Goal: Task Accomplishment & Management: Complete application form

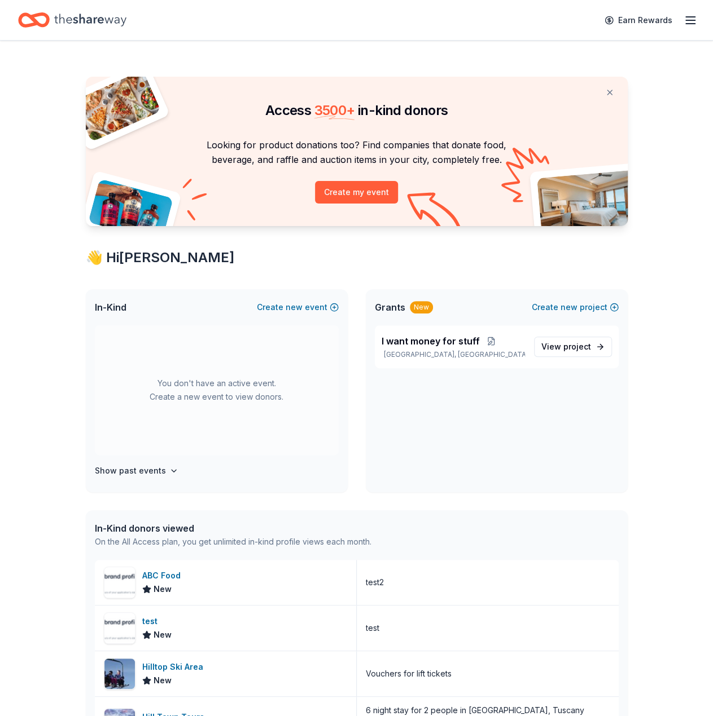
click at [562, 471] on div "I want money for stuff San Francisco, CA View project" at bounding box center [497, 409] width 262 height 167
click at [693, 15] on icon "button" at bounding box center [690, 21] width 14 height 14
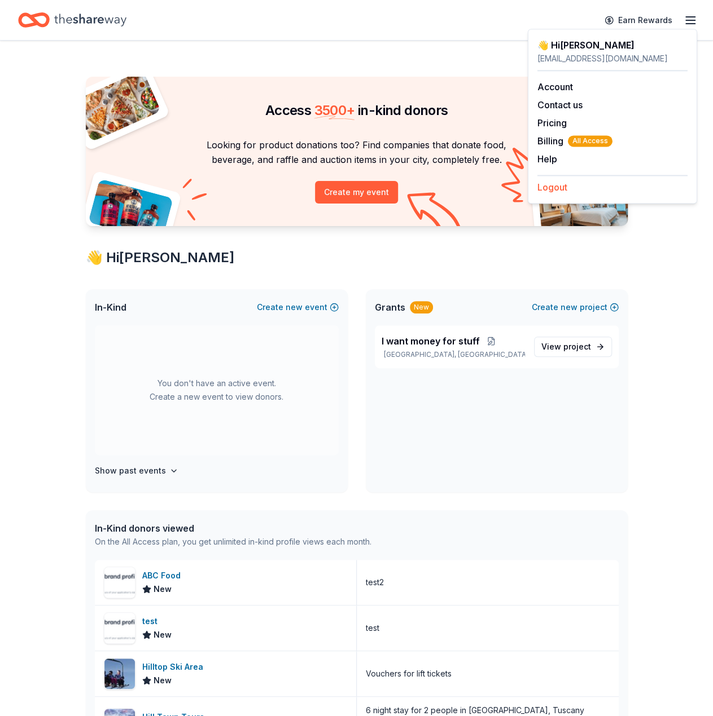
click at [558, 189] on button "Logout" at bounding box center [552, 188] width 30 height 14
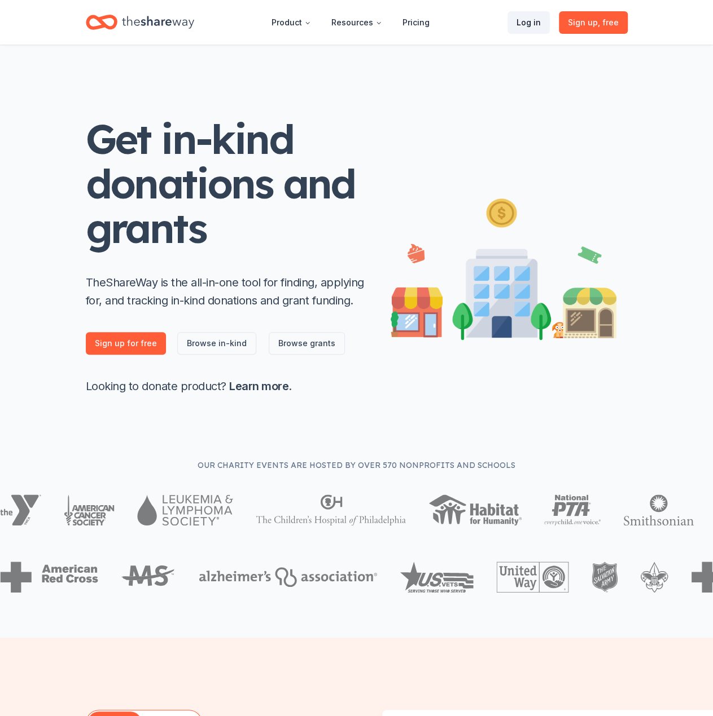
click at [528, 16] on link "Log in" at bounding box center [528, 22] width 42 height 23
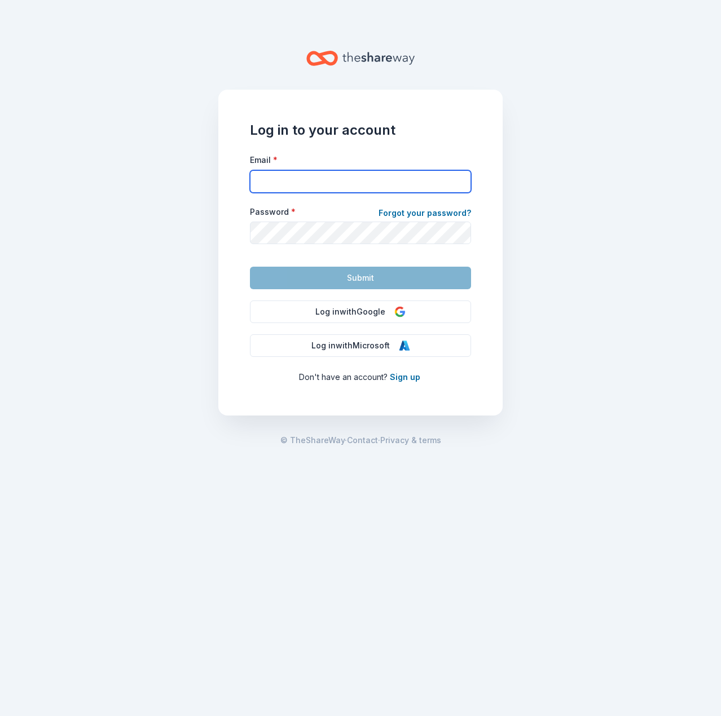
click at [350, 177] on input "Email *" at bounding box center [360, 181] width 221 height 23
click at [446, 178] on input "Email *" at bounding box center [360, 181] width 221 height 23
click at [0, 716] on com-1password-button at bounding box center [0, 716] width 0 height 0
click at [346, 178] on input "Email *" at bounding box center [360, 181] width 221 height 23
type input "[EMAIL_ADDRESS][DOMAIN_NAME]"
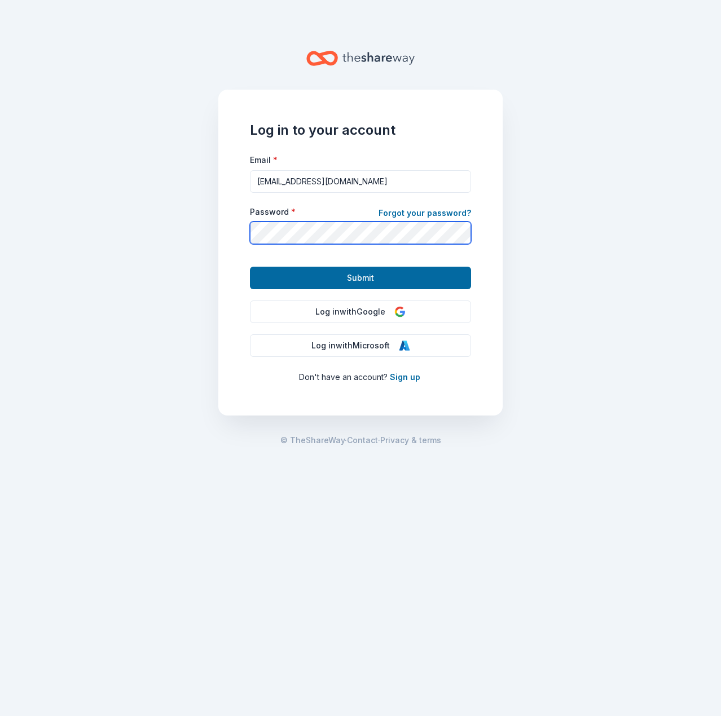
click at [250, 267] on button "Submit" at bounding box center [360, 278] width 221 height 23
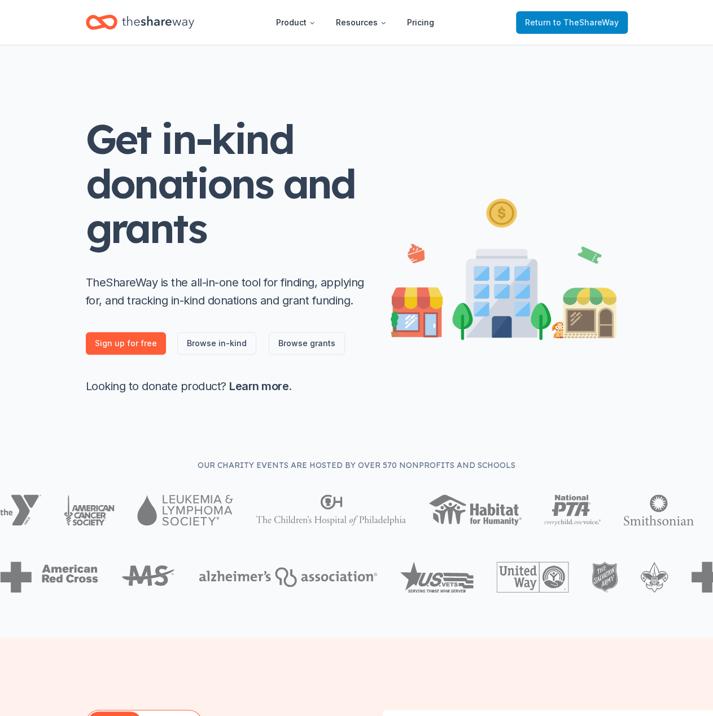
click at [534, 27] on span "Return to TheShareWay" at bounding box center [572, 23] width 94 height 14
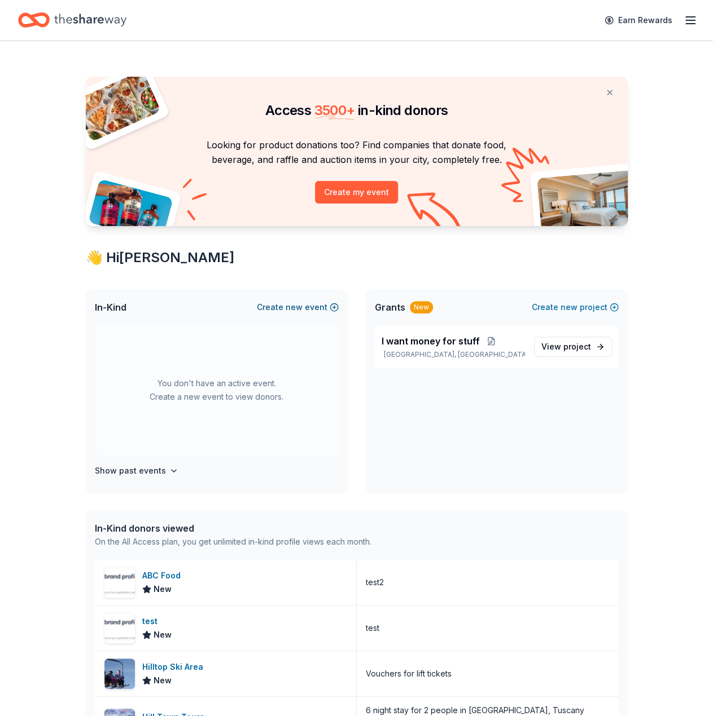
click at [314, 302] on div "In-Kind Create new event" at bounding box center [217, 307] width 262 height 36
click at [314, 302] on button "Create new event" at bounding box center [298, 308] width 82 height 14
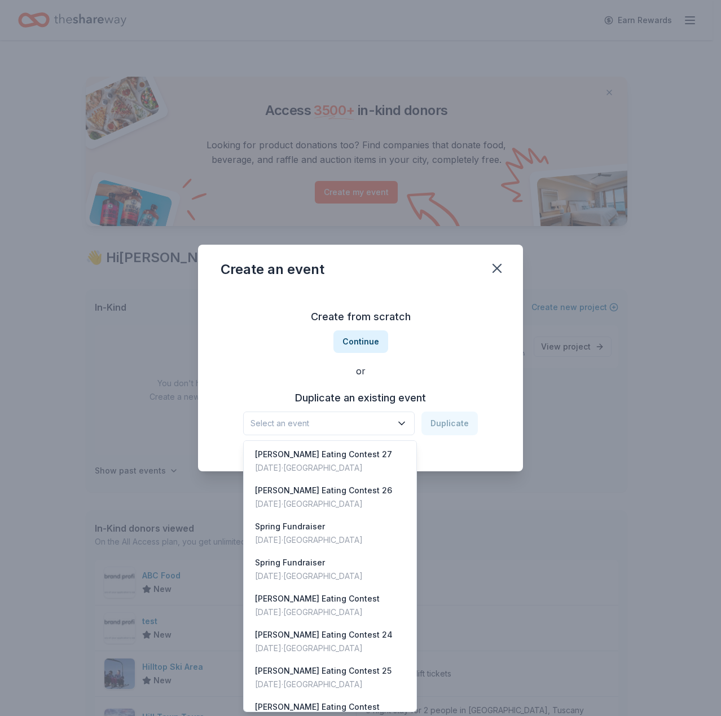
click at [354, 419] on span "Select an event" at bounding box center [320, 424] width 141 height 14
click at [248, 362] on div "Create from scratch Continue or Duplicate an existing event Select an event Dup…" at bounding box center [361, 372] width 280 height 164
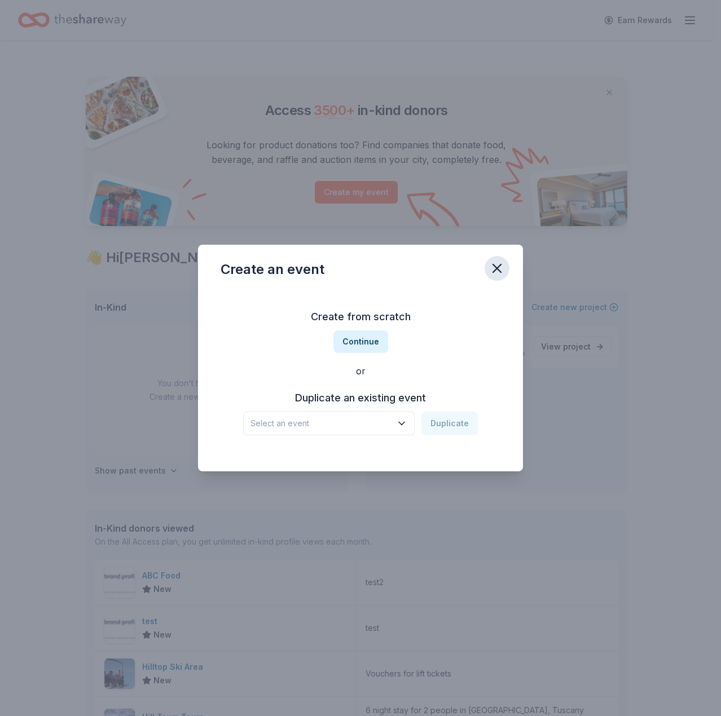
click at [493, 271] on icon "button" at bounding box center [497, 269] width 16 height 16
